Goal: Task Accomplishment & Management: Manage account settings

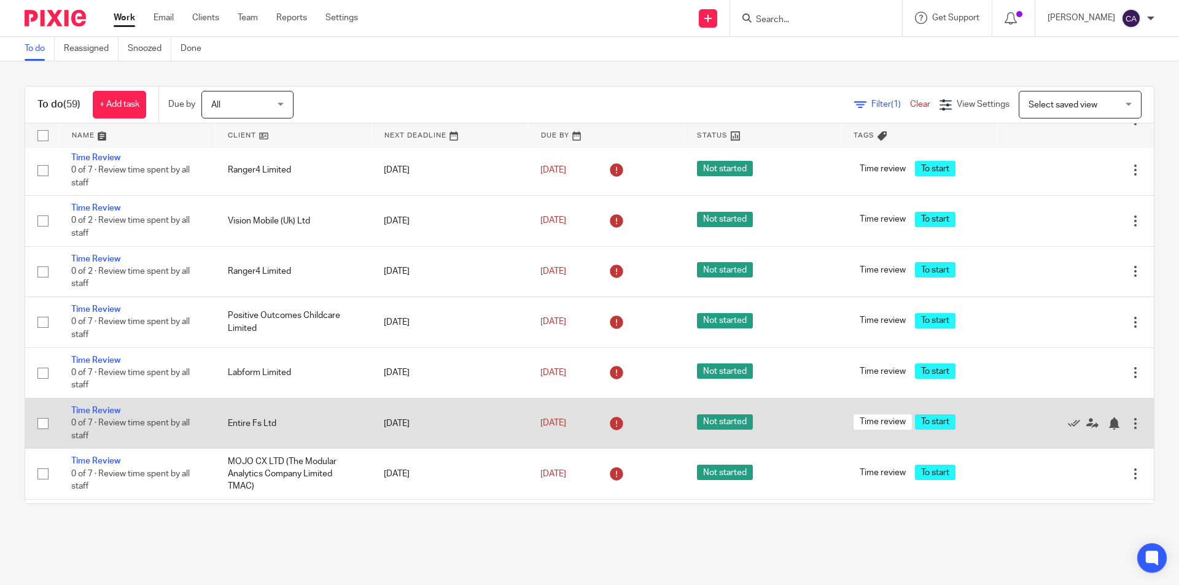
scroll to position [1474, 0]
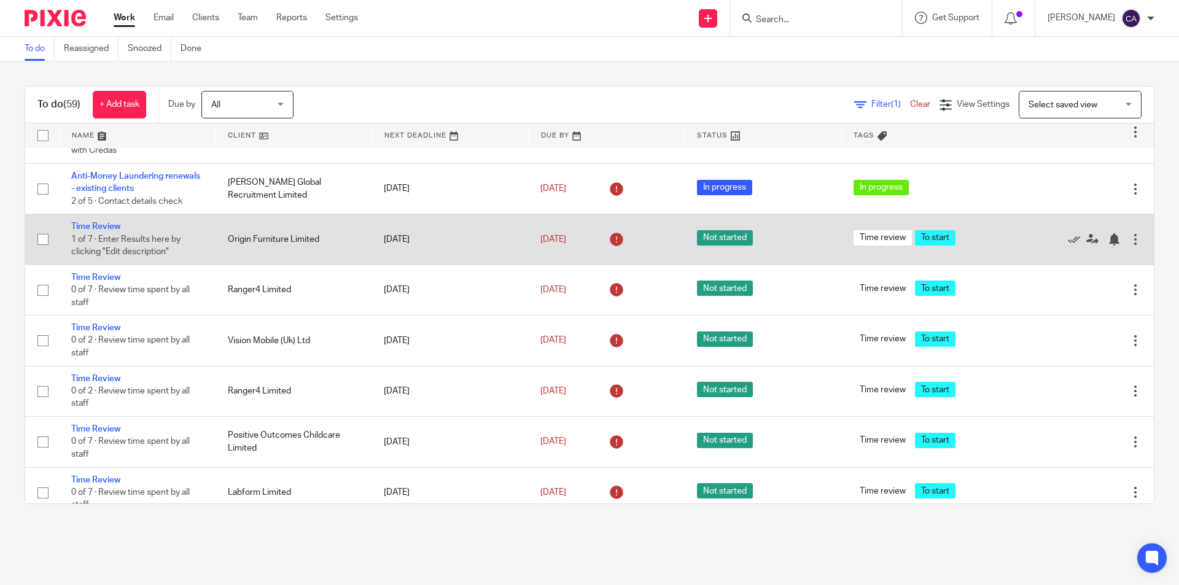
click at [248, 236] on td "Origin Furniture Limited" at bounding box center [294, 239] width 157 height 50
click at [99, 224] on link "Time Review" at bounding box center [95, 226] width 49 height 9
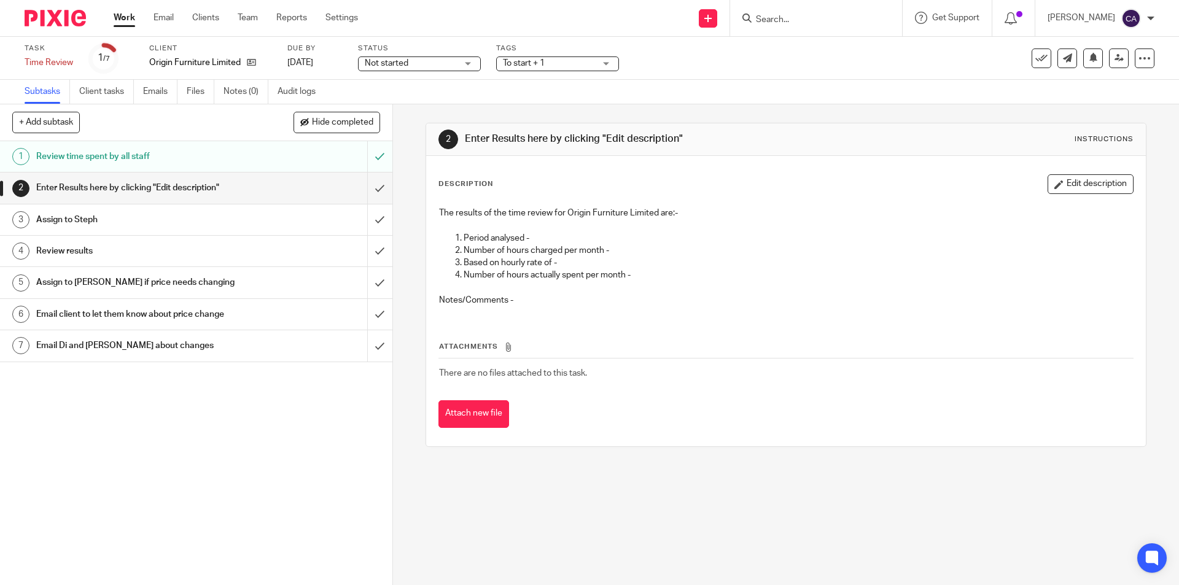
click at [505, 348] on icon at bounding box center [508, 347] width 9 height 9
click at [472, 413] on button "Attach new file" at bounding box center [474, 414] width 71 height 28
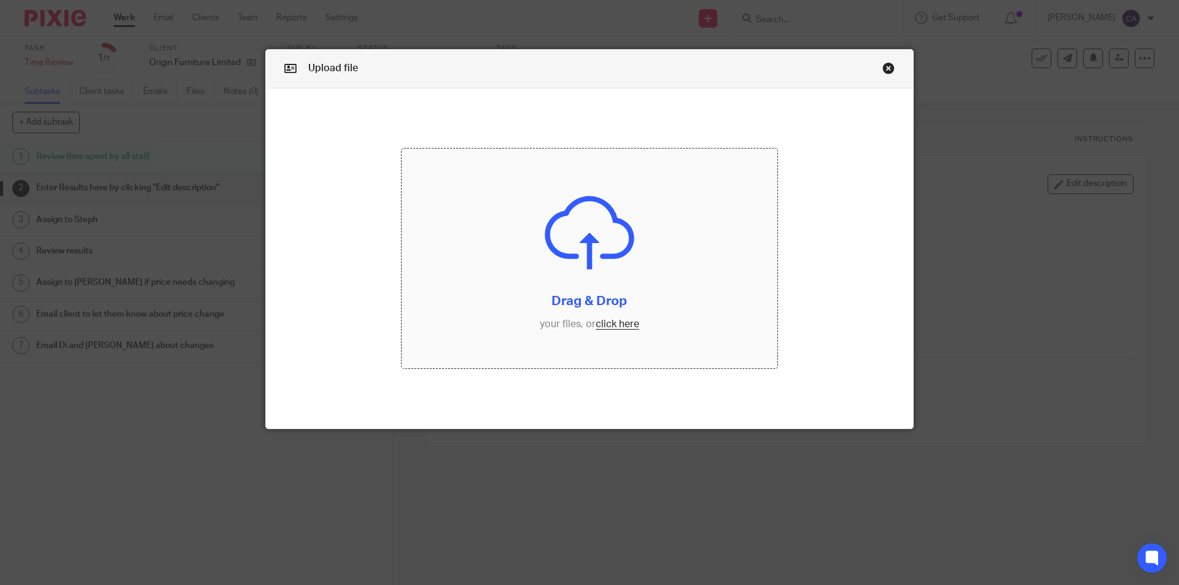
click at [596, 317] on input "file" at bounding box center [590, 259] width 376 height 220
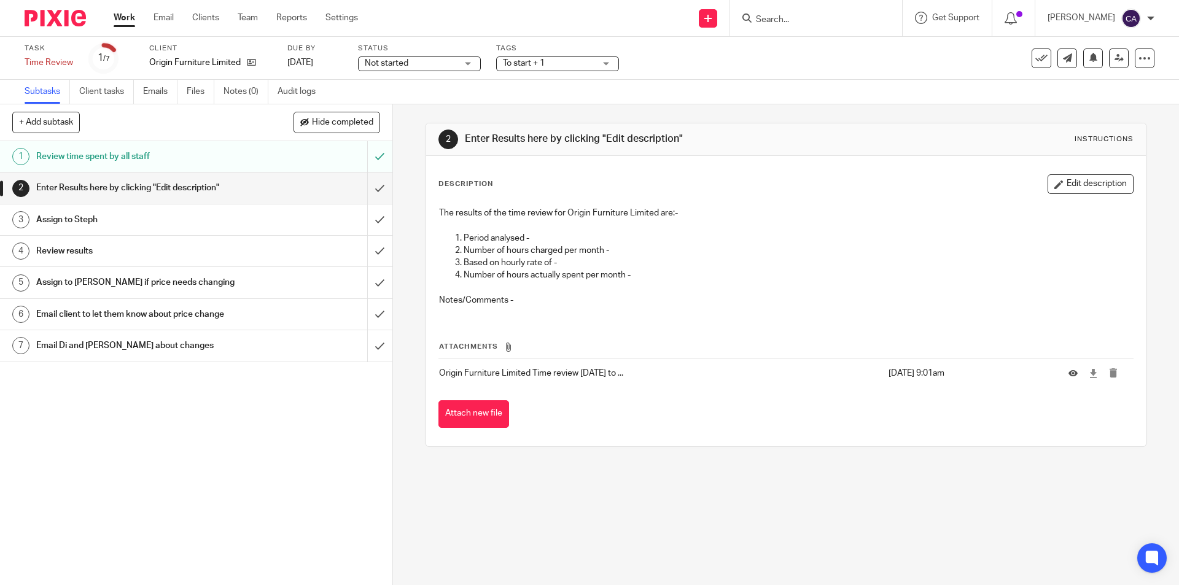
drag, startPoint x: 1073, startPoint y: 181, endPoint x: 1046, endPoint y: 185, distance: 27.5
click at [1073, 181] on button "Edit description" at bounding box center [1091, 184] width 86 height 20
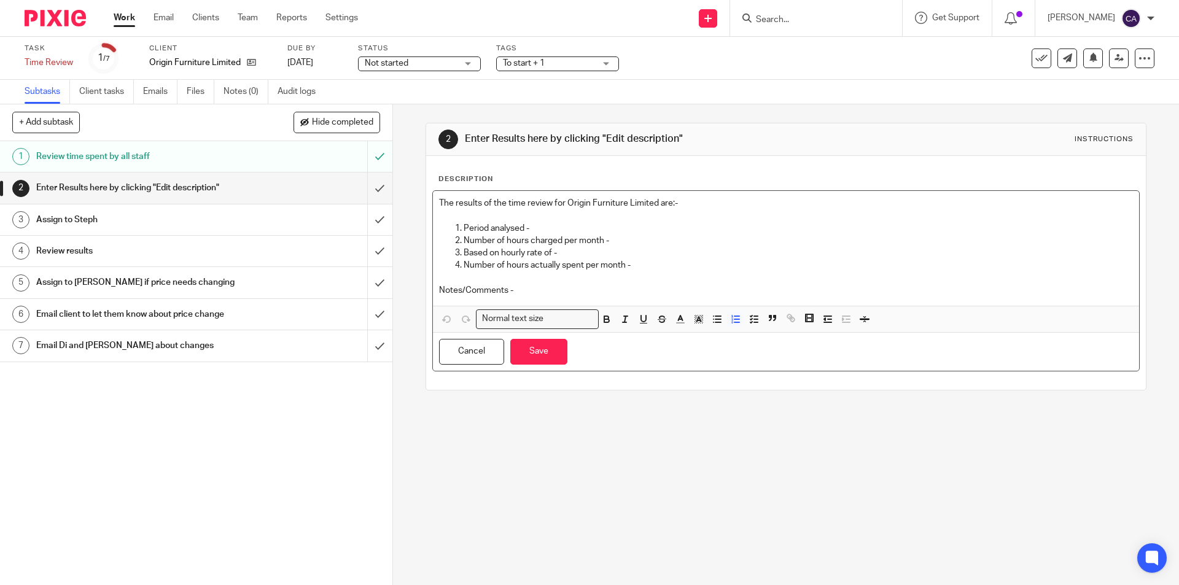
click at [547, 225] on p "Period analysed -" at bounding box center [798, 228] width 669 height 12
click at [639, 232] on p "Period analysed - Aug 24 to July 25" at bounding box center [798, 228] width 669 height 12
click at [639, 239] on p "Number of hours charged per month -" at bounding box center [798, 241] width 669 height 12
click at [580, 257] on p "Based on hourly rate of -" at bounding box center [798, 253] width 669 height 12
click at [641, 261] on p "Number of hours actually spent per month -" at bounding box center [798, 265] width 669 height 12
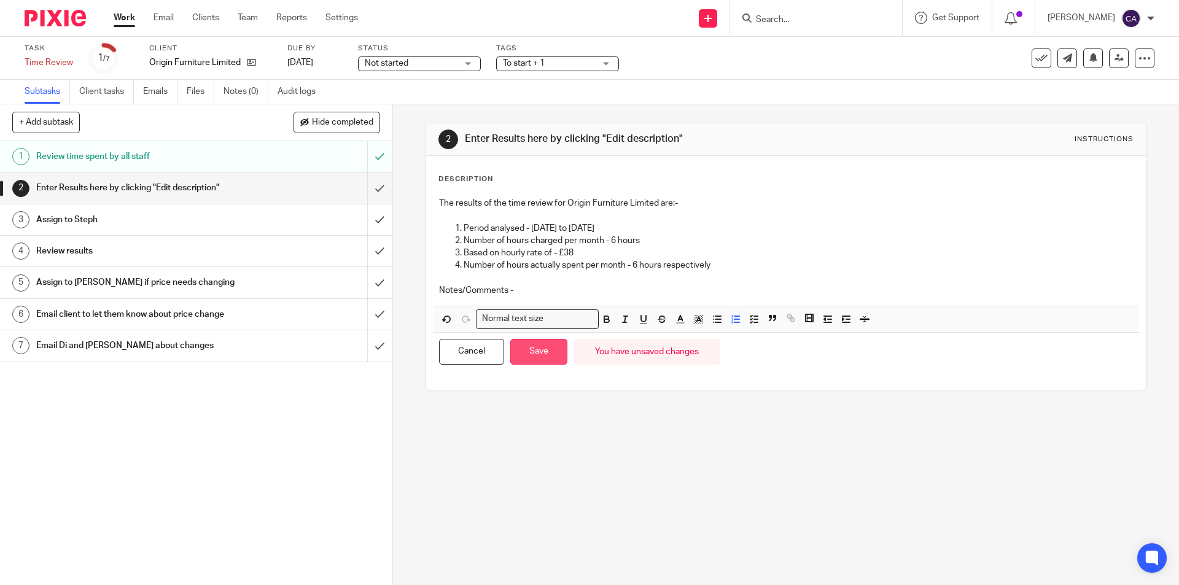
click at [555, 354] on button "Save" at bounding box center [538, 352] width 57 height 26
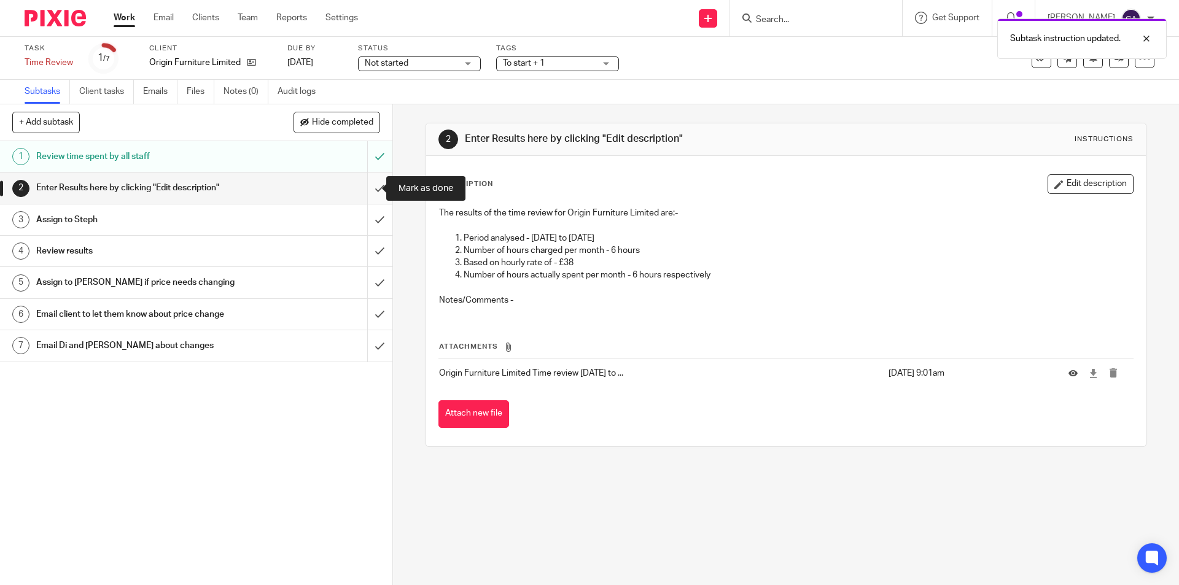
click at [364, 188] on input "submit" at bounding box center [196, 188] width 392 height 31
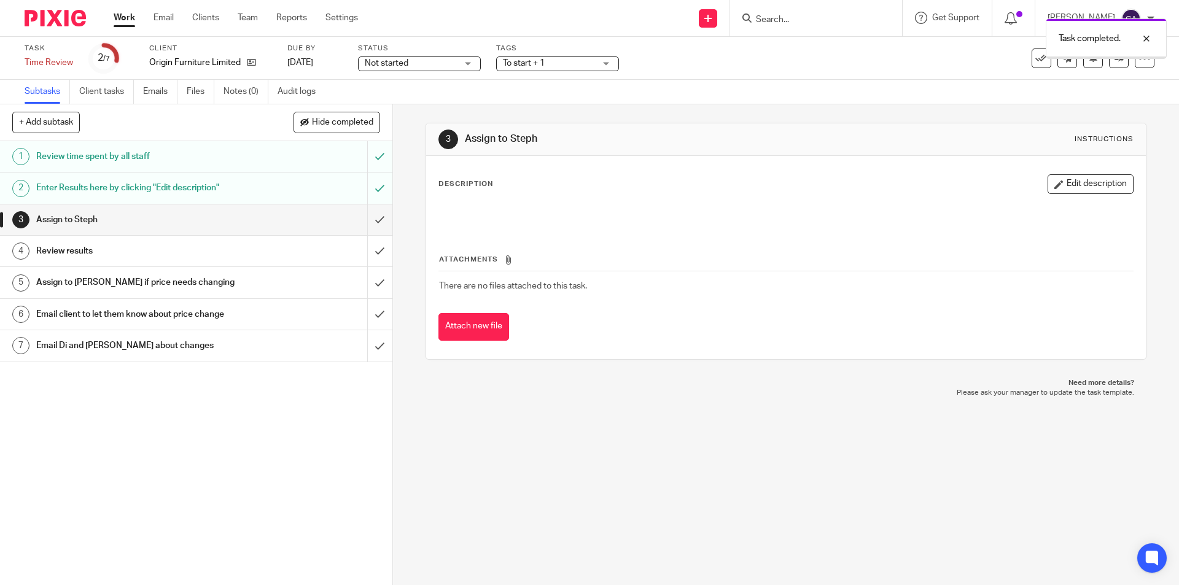
click at [367, 219] on input "submit" at bounding box center [196, 220] width 392 height 31
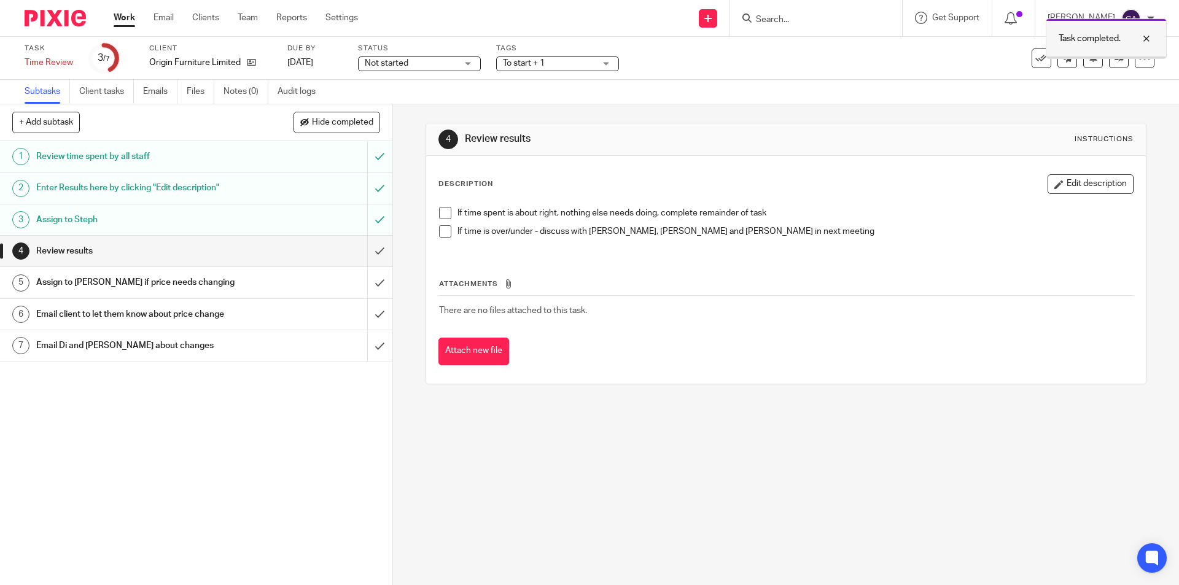
click at [1145, 38] on div at bounding box center [1137, 38] width 33 height 15
click at [1115, 58] on icon at bounding box center [1119, 57] width 9 height 9
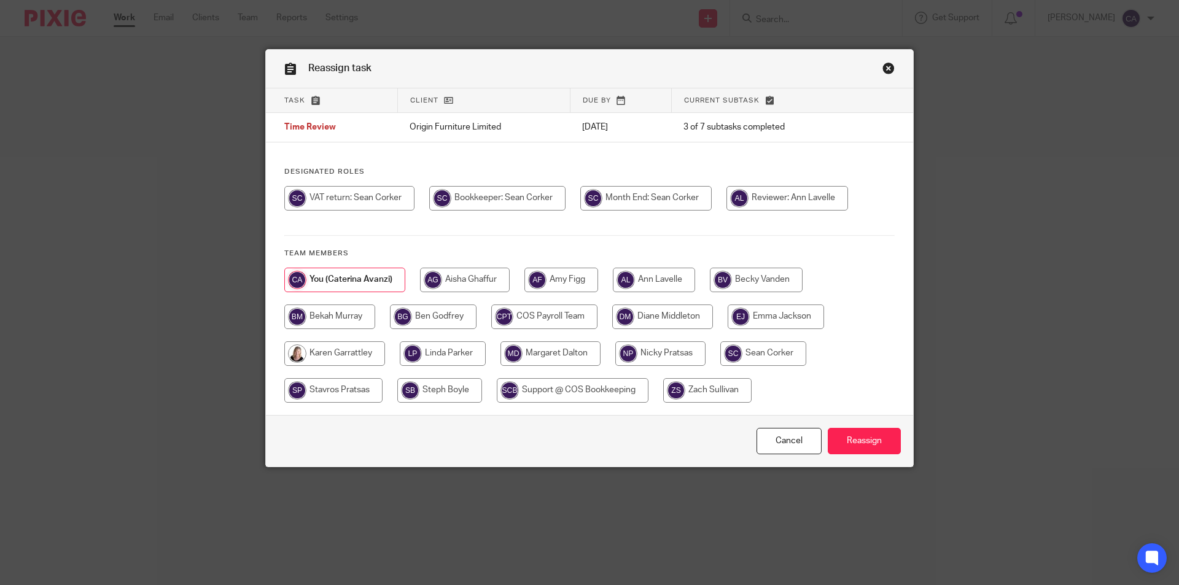
click at [779, 349] on input "radio" at bounding box center [763, 353] width 86 height 25
radio input "true"
click at [447, 382] on input "radio" at bounding box center [439, 390] width 85 height 25
radio input "true"
click at [862, 439] on input "Reassign" at bounding box center [864, 441] width 73 height 26
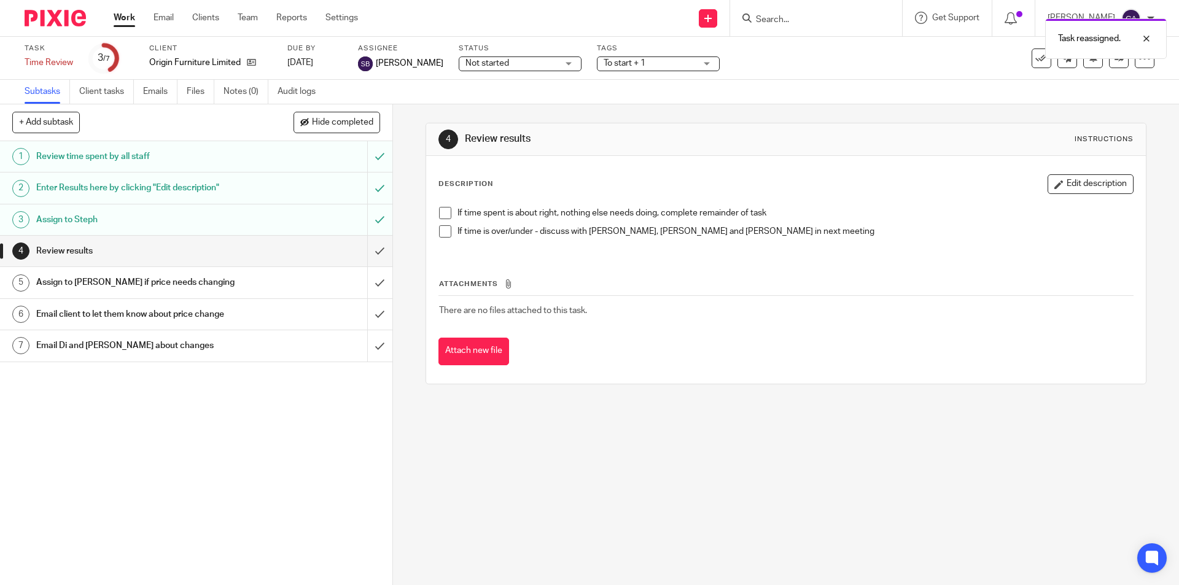
click at [128, 15] on link "Work" at bounding box center [124, 18] width 21 height 12
